Goal: Information Seeking & Learning: Find specific fact

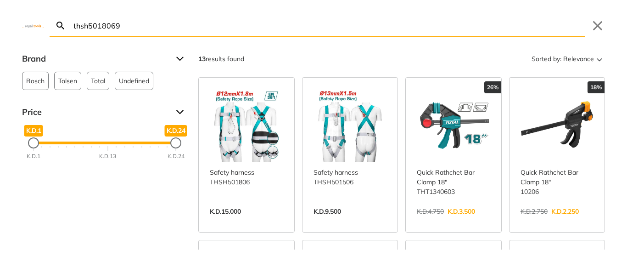
type input "thsh5018069"
click at [252, 221] on link "View more →" at bounding box center [246, 221] width 73 height 0
